Goal: Navigation & Orientation: Find specific page/section

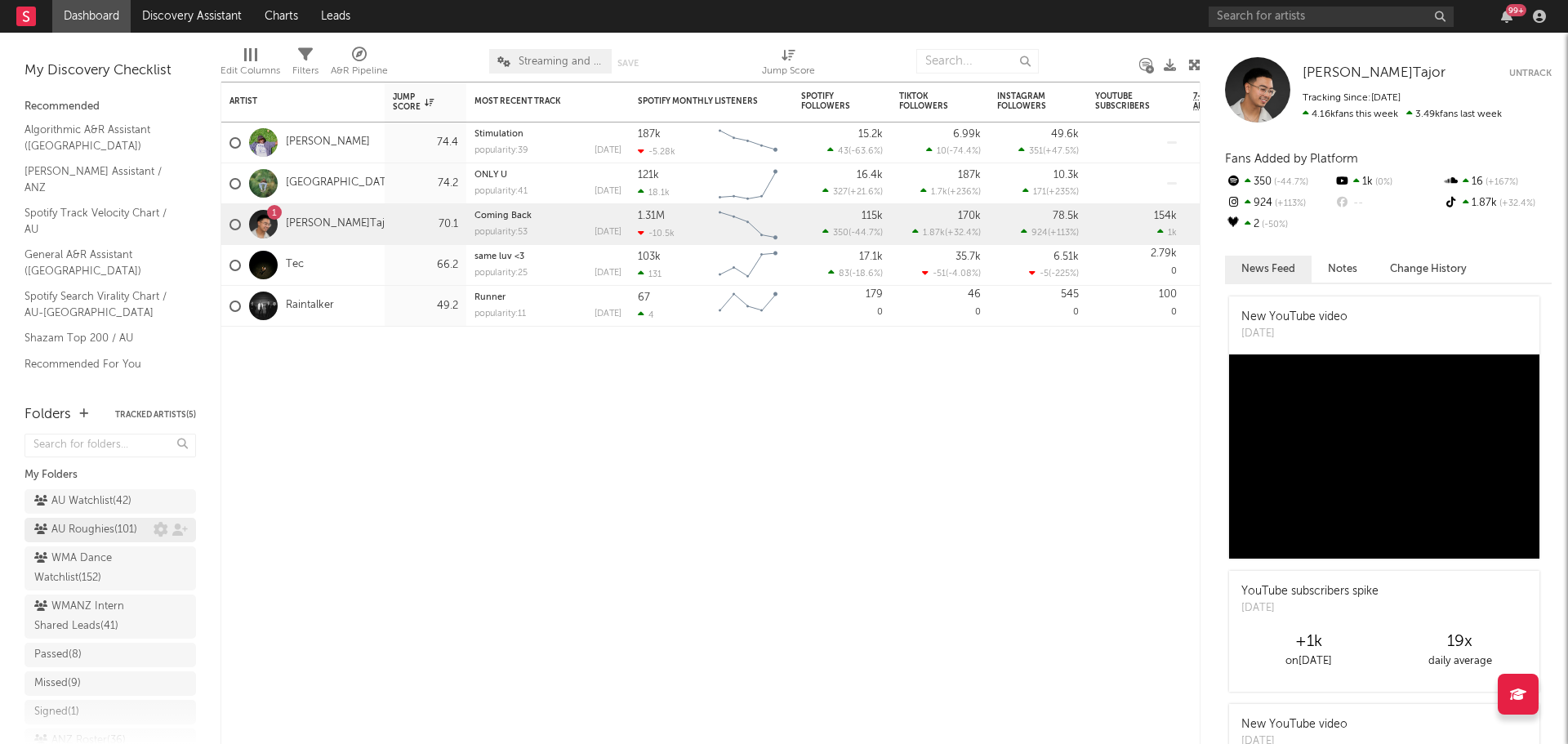
click at [100, 540] on div "AU Roughies ( 101 )" at bounding box center [85, 530] width 103 height 20
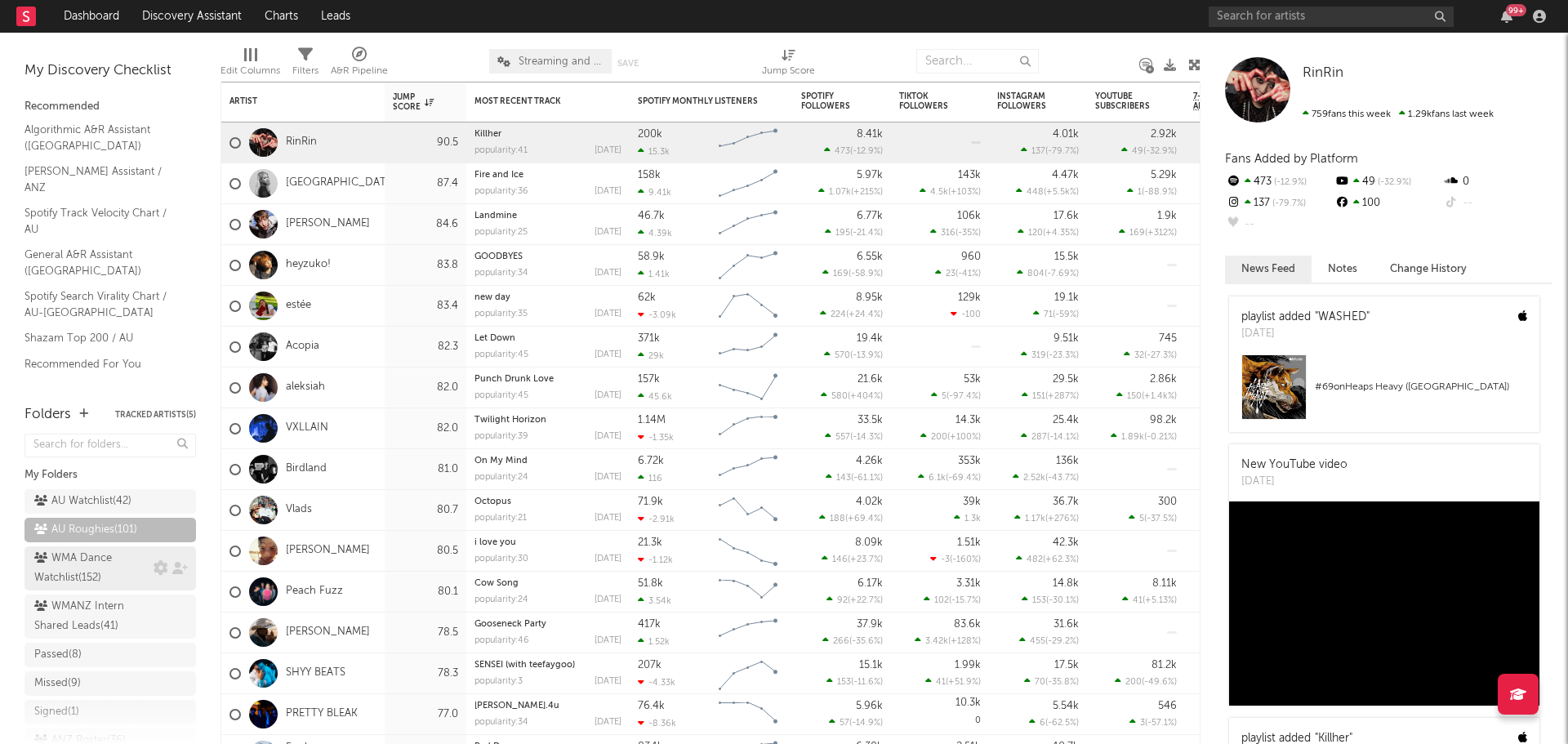
click at [68, 578] on div "WMA Dance Watchlist ( 152 )" at bounding box center [91, 569] width 115 height 39
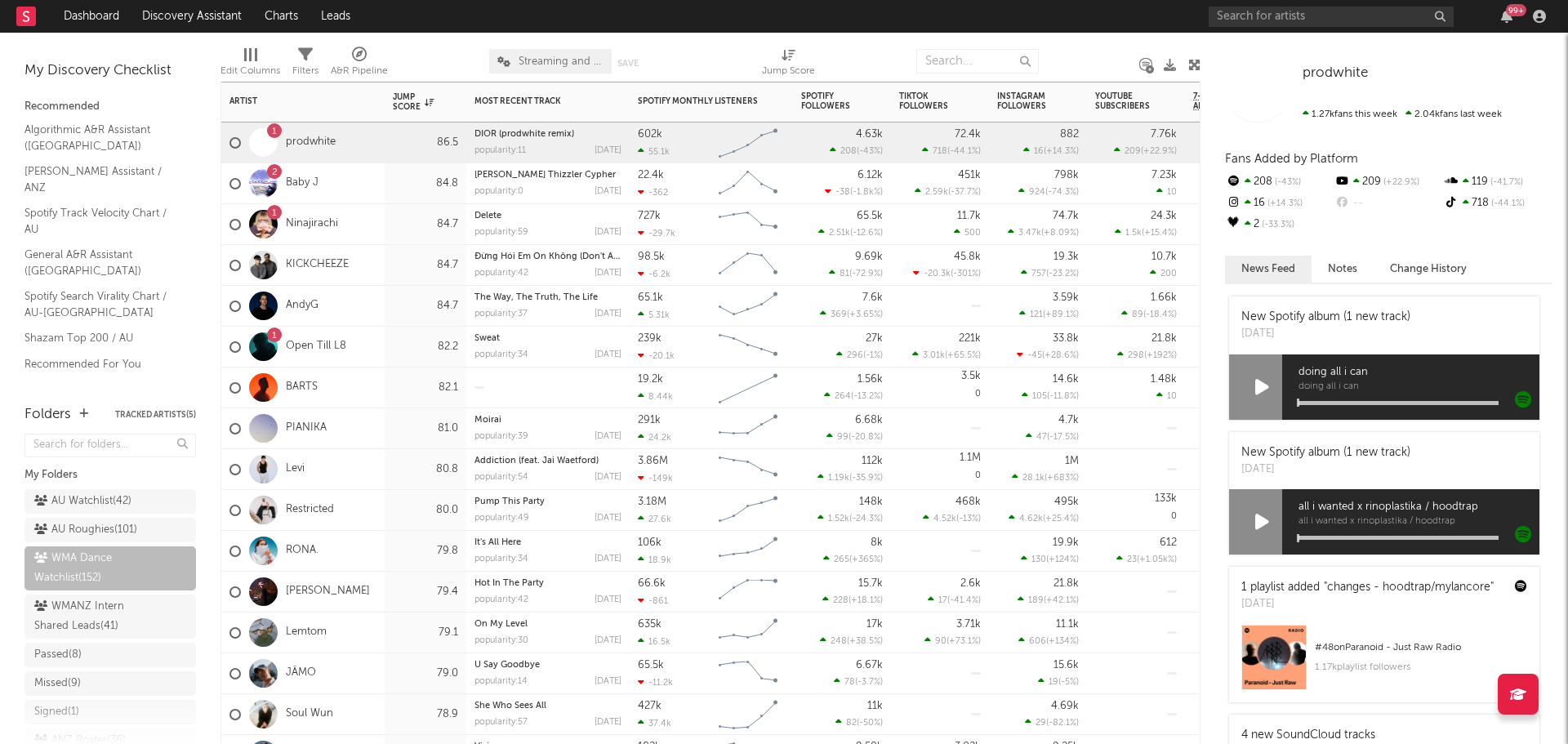
click at [364, 184] on div "2 Baby J" at bounding box center [302, 184] width 164 height 41
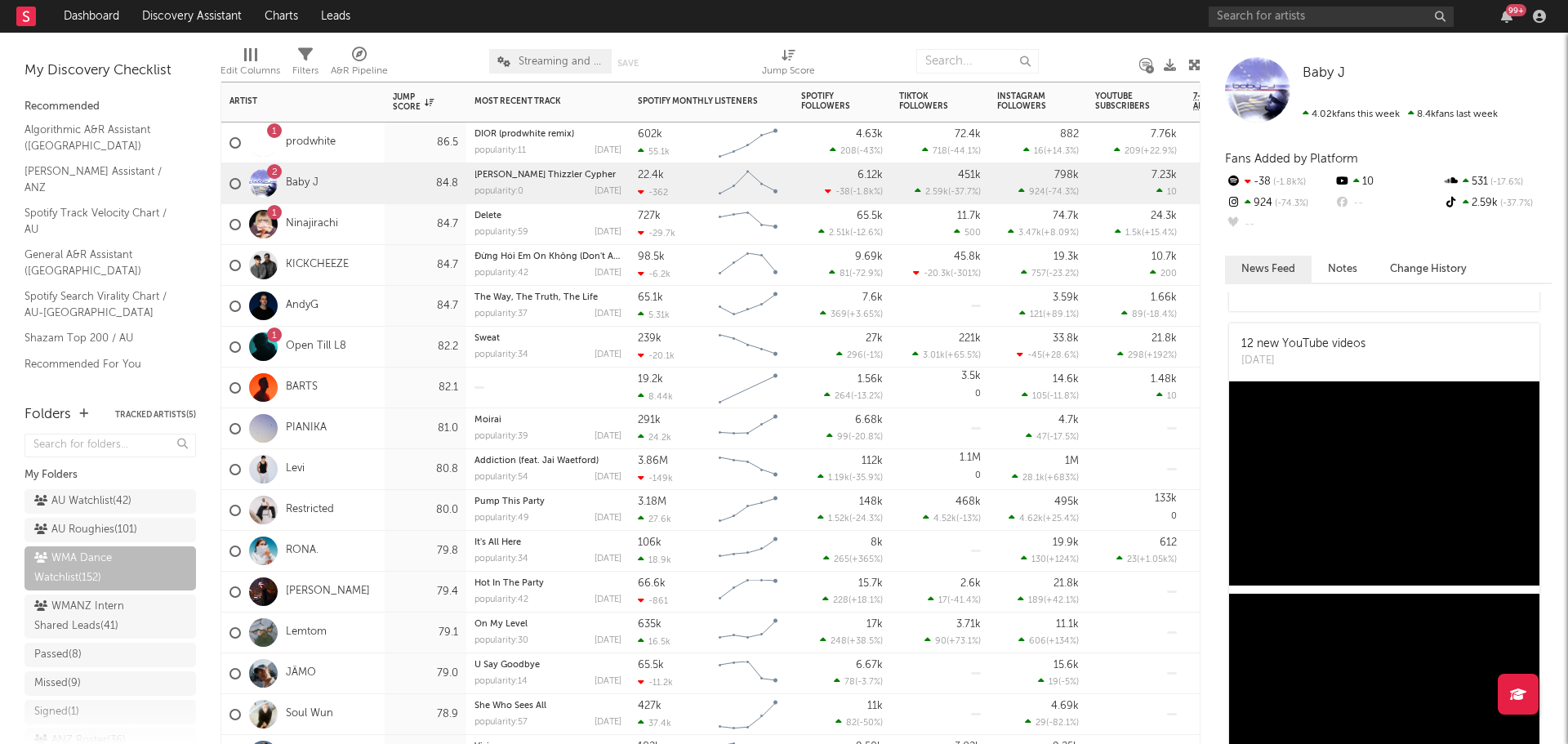
scroll to position [1714, 0]
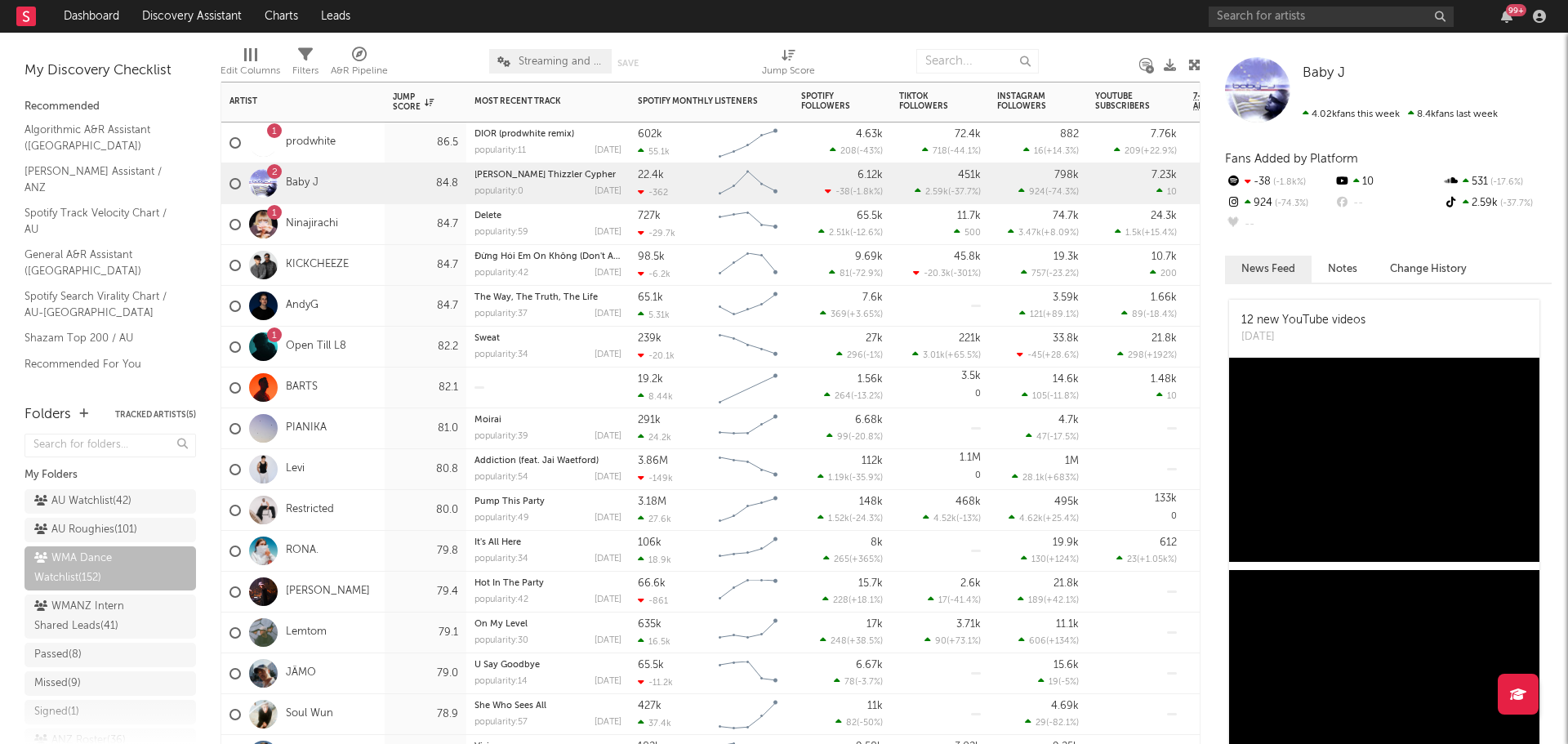
click at [378, 221] on div "1 Ninajirachi" at bounding box center [302, 224] width 164 height 41
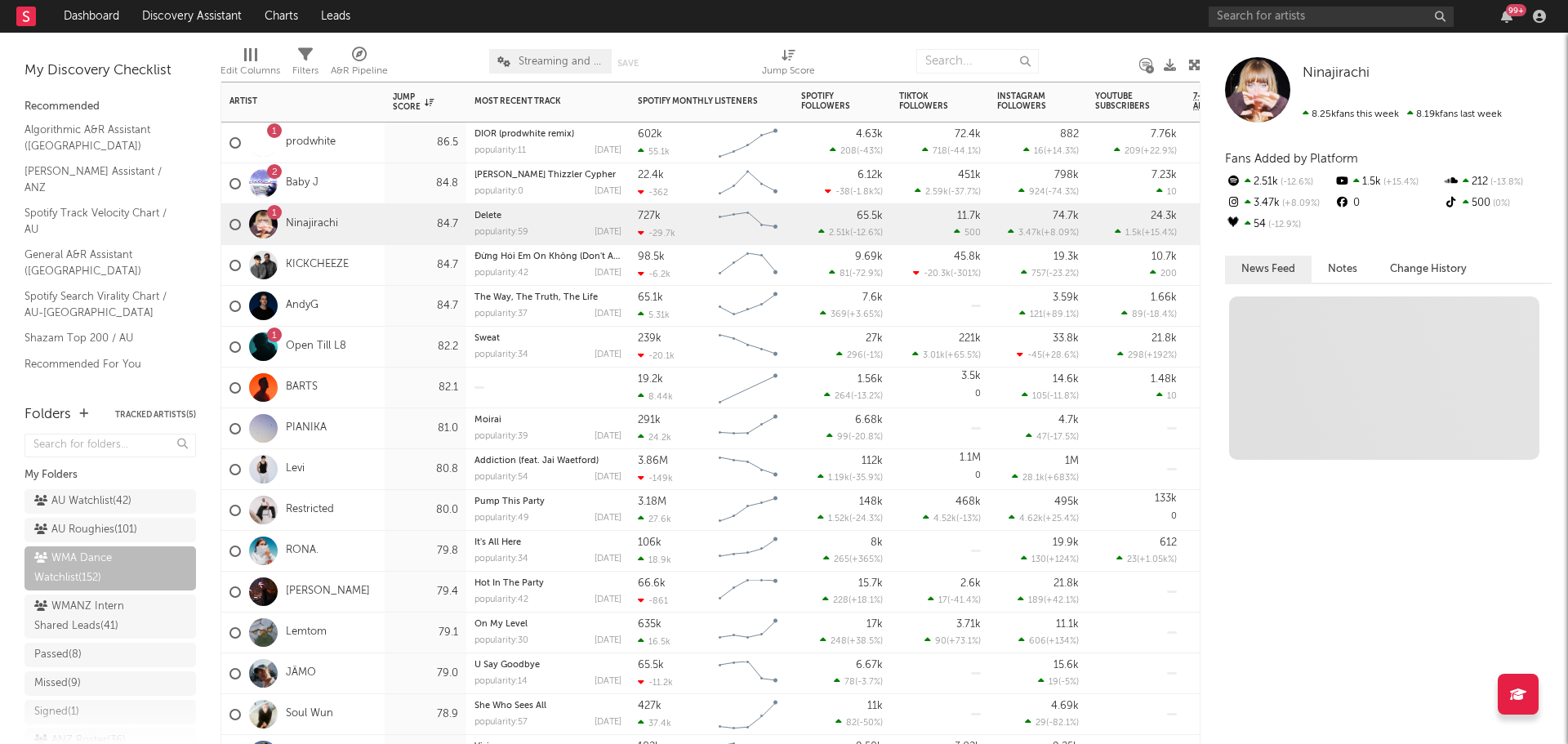
scroll to position [0, 0]
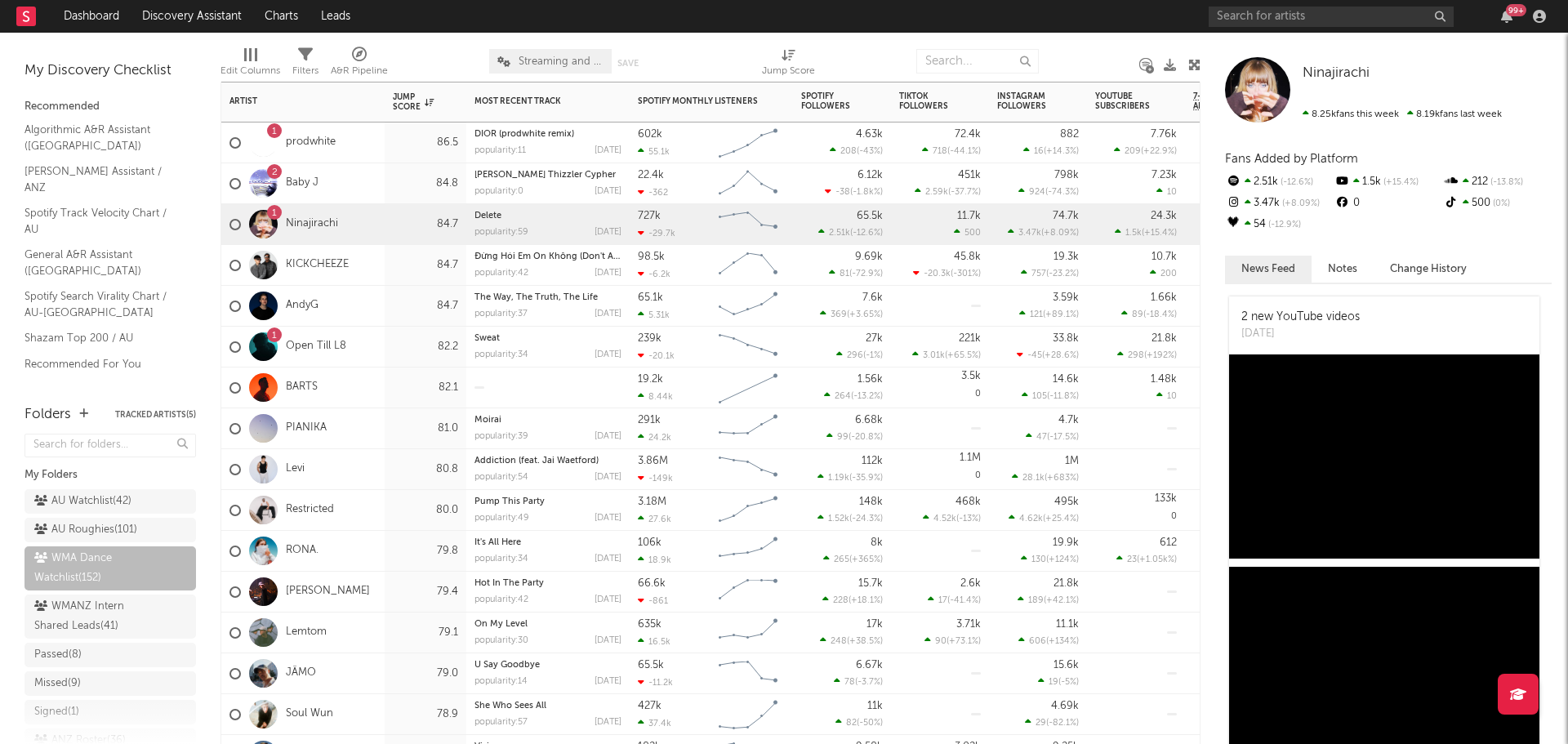
click at [377, 266] on div "KICKCHEEZE" at bounding box center [302, 266] width 164 height 41
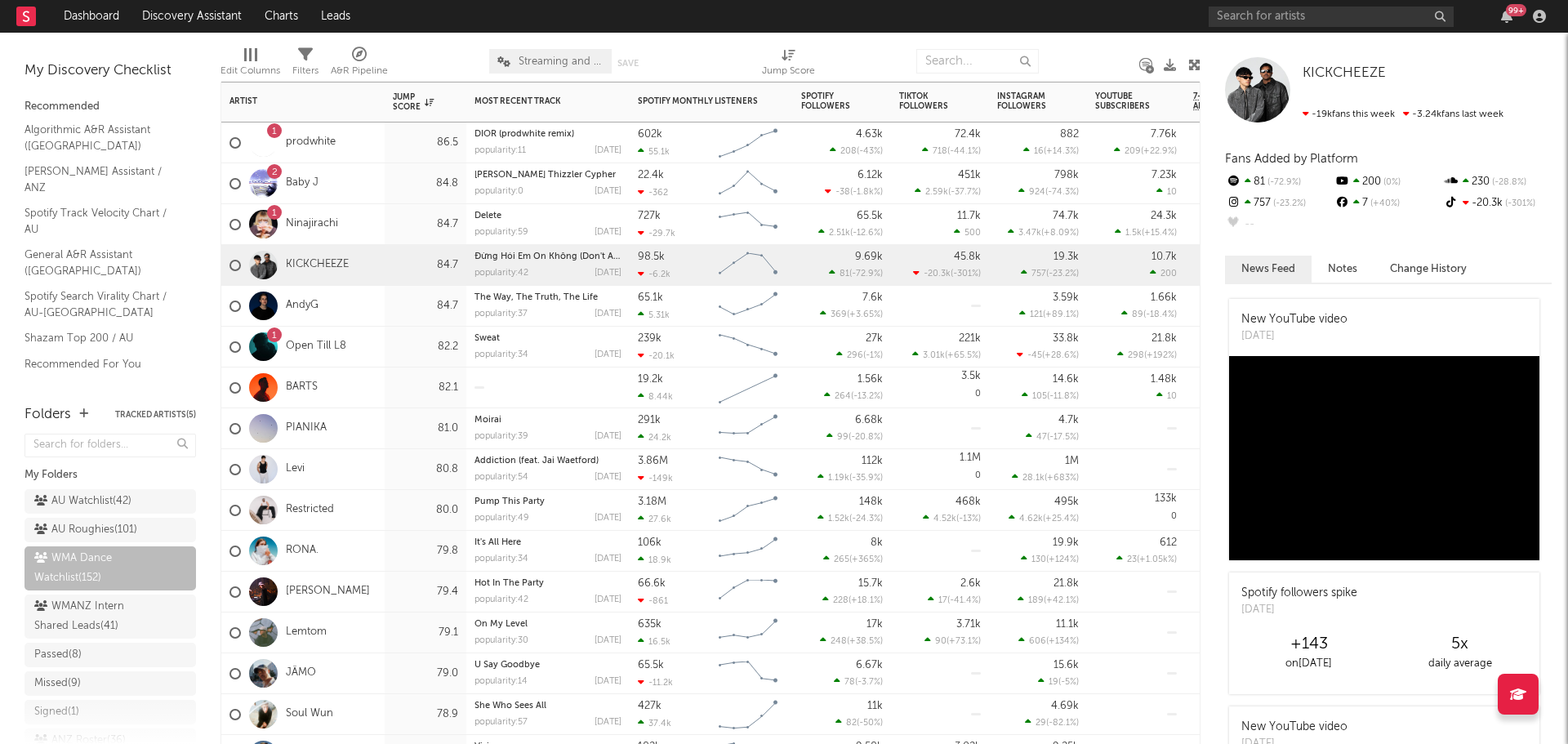
scroll to position [245, 0]
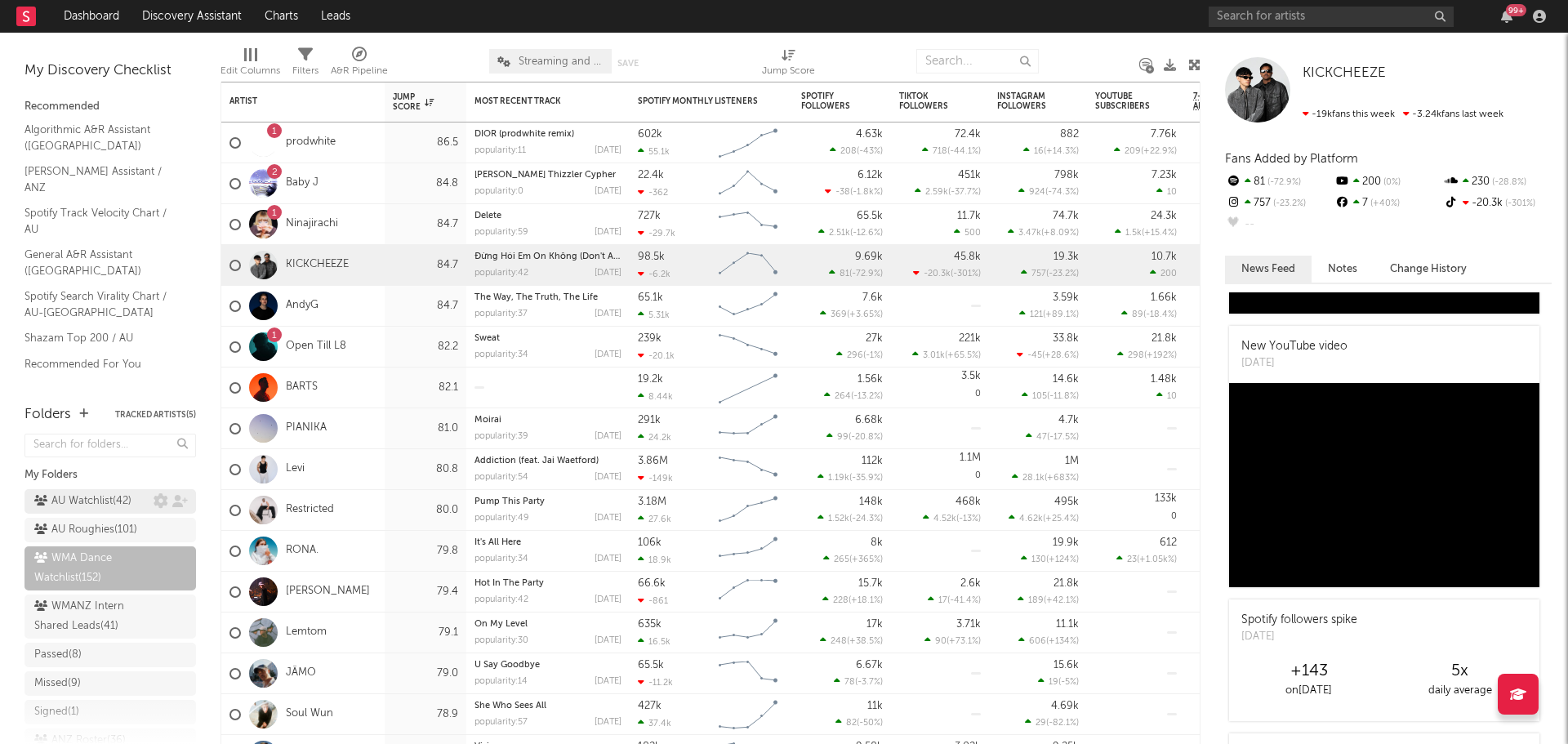
click at [98, 509] on div "AU Watchlist ( 42 )" at bounding box center [82, 502] width 97 height 20
